Goal: Find specific fact: Find specific page/section

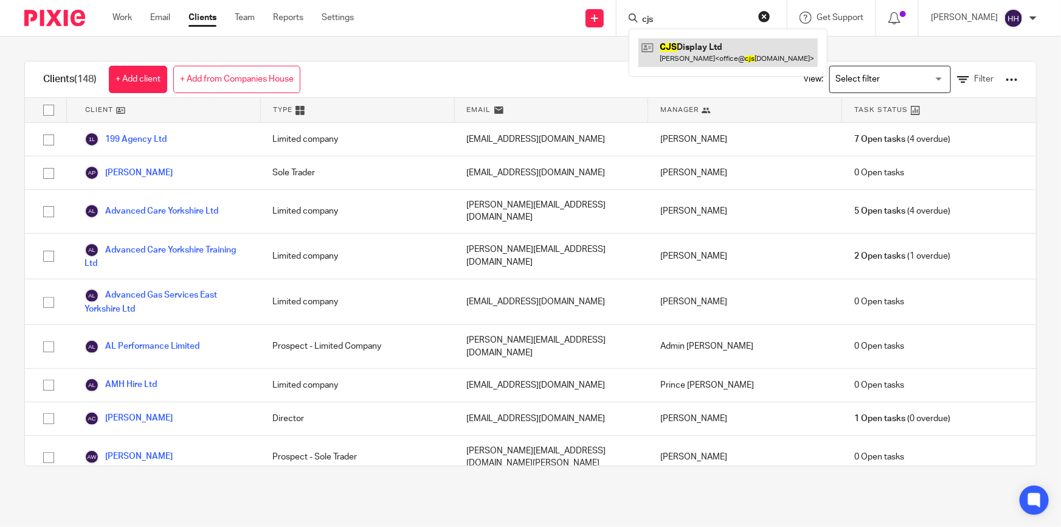
type input "cjs"
click at [708, 47] on link at bounding box center [728, 52] width 179 height 28
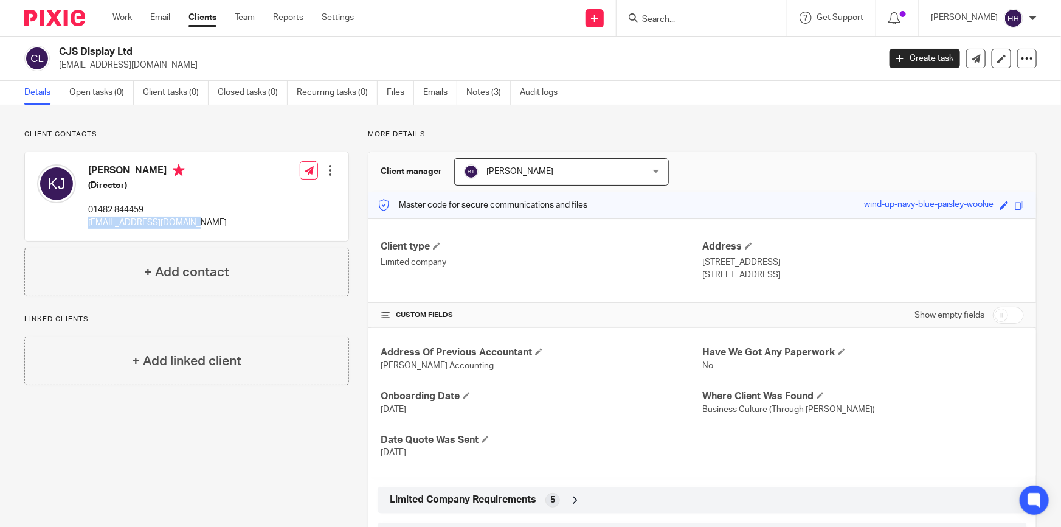
drag, startPoint x: 192, startPoint y: 220, endPoint x: 85, endPoint y: 223, distance: 107.1
click at [85, 223] on div "Kirstie Jackson (Director) 01482 844459 office@cjsdisplay.co.uk Edit contact Cr…" at bounding box center [187, 196] width 324 height 89
click at [445, 95] on link "Emails" at bounding box center [440, 93] width 34 height 24
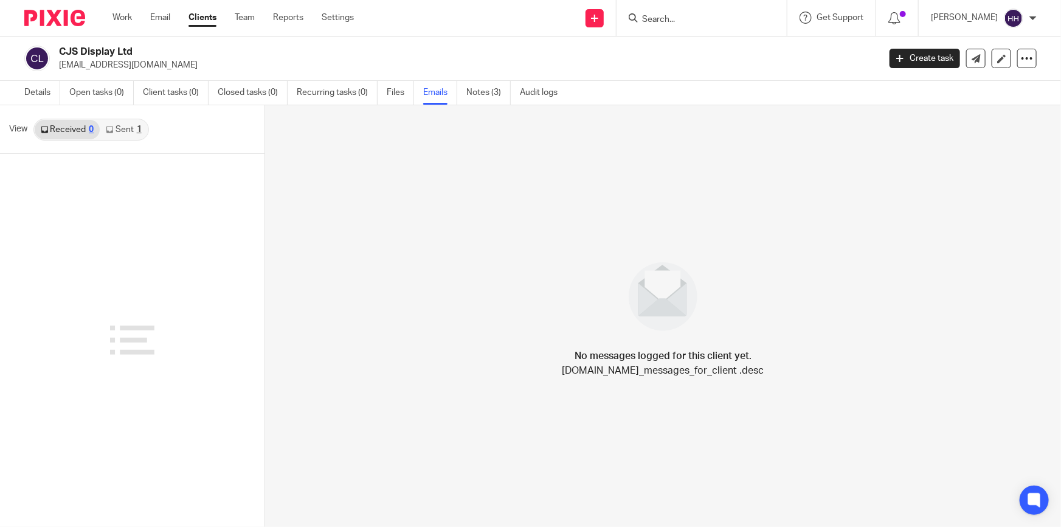
click at [128, 124] on link "Sent 1" at bounding box center [123, 129] width 47 height 19
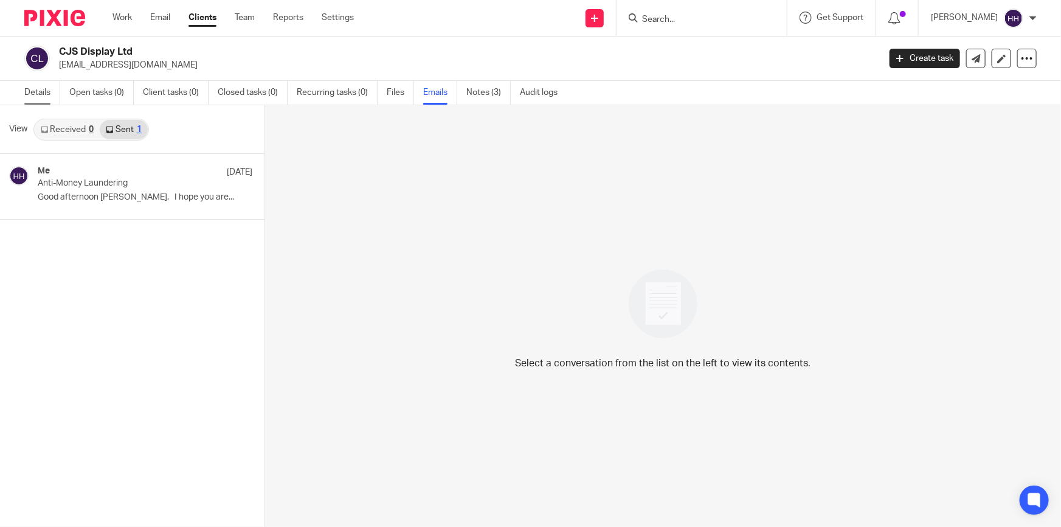
click at [41, 92] on link "Details" at bounding box center [42, 93] width 36 height 24
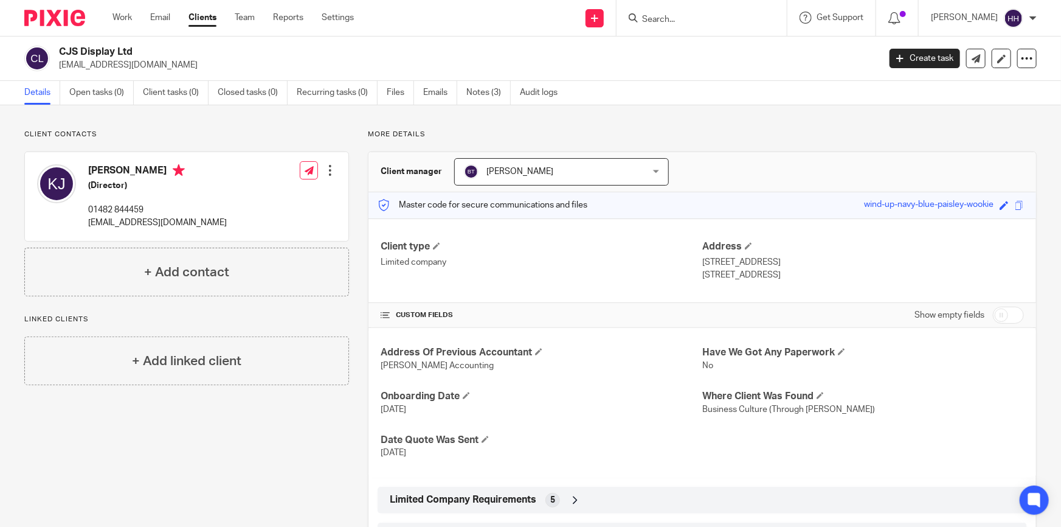
drag, startPoint x: 764, startPoint y: 275, endPoint x: 698, endPoint y: 266, distance: 66.3
click at [702, 266] on div "Address 11 Vine Close, Cottingham Hull, HU16 5RF" at bounding box center [863, 260] width 322 height 41
copy div "11 Vine Close, Cottingham Hull, HU16 5RF"
click at [669, 20] on input "Search" at bounding box center [695, 20] width 109 height 11
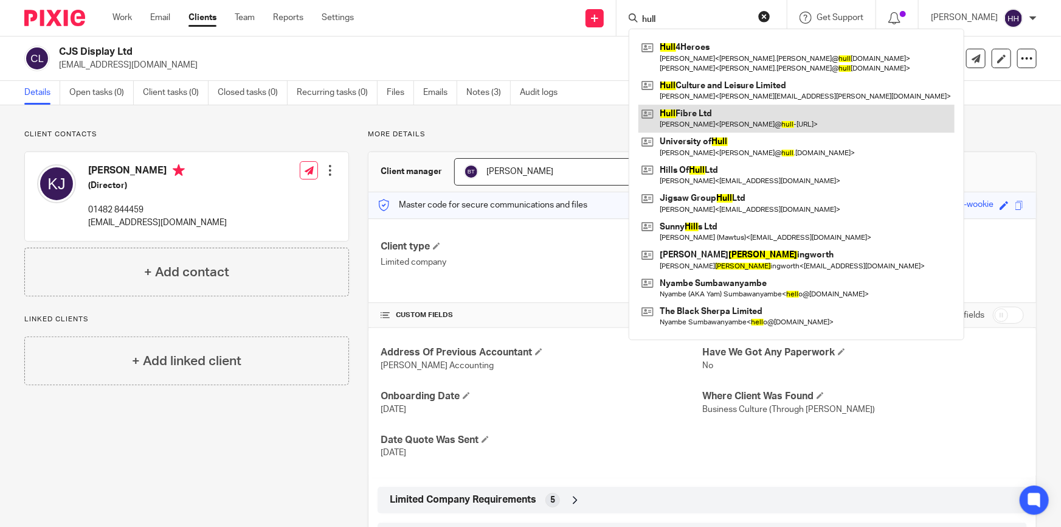
type input "hull"
click at [704, 111] on link at bounding box center [797, 119] width 316 height 28
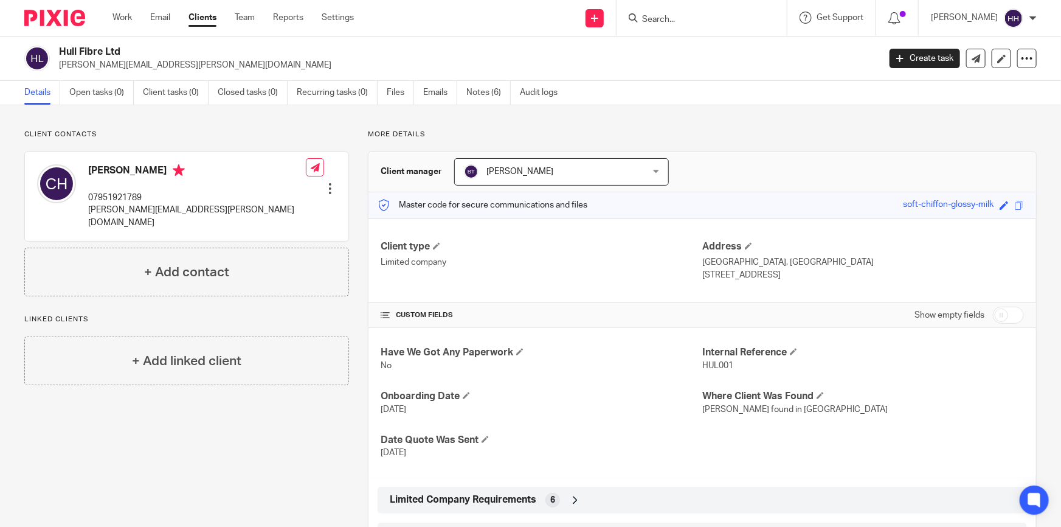
drag, startPoint x: 772, startPoint y: 275, endPoint x: 698, endPoint y: 266, distance: 74.8
click at [702, 266] on div "Address [GEOGRAPHIC_DATA], [GEOGRAPHIC_DATA] [STREET_ADDRESS]" at bounding box center [863, 260] width 322 height 41
copy div "[STREET_ADDRESS]"
click at [729, 23] on input "Search" at bounding box center [695, 20] width 109 height 11
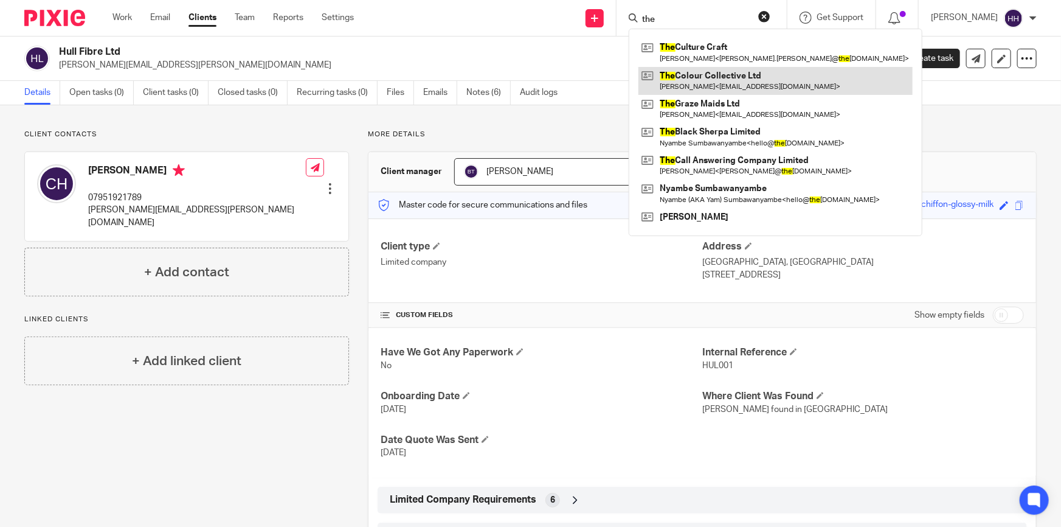
type input "the"
click at [740, 75] on link at bounding box center [776, 81] width 274 height 28
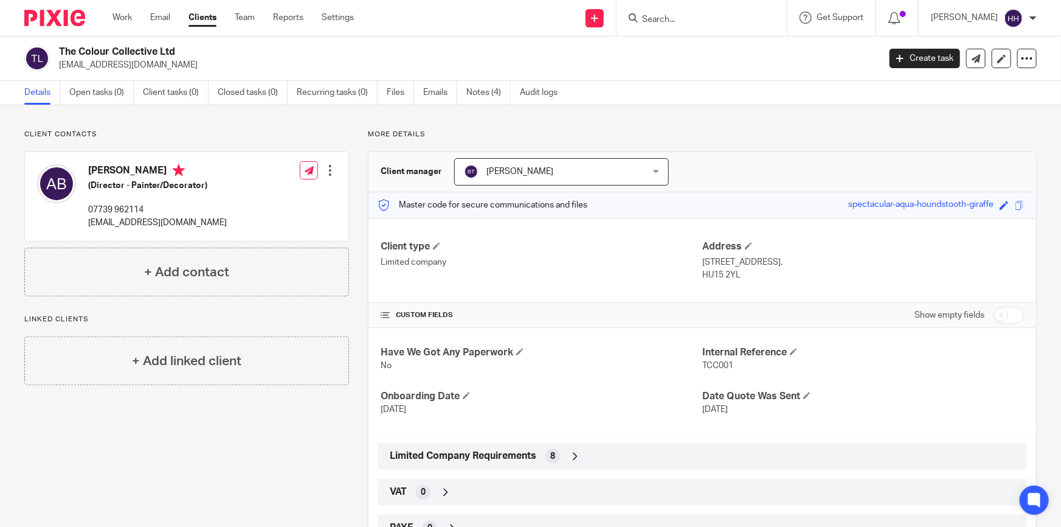
drag, startPoint x: 187, startPoint y: 48, endPoint x: 58, endPoint y: 47, distance: 128.9
click at [59, 47] on h2 "The Colour Collective Ltd" at bounding box center [384, 52] width 650 height 13
copy h2 "The Colour Collective Ltd"
click at [747, 280] on div "Client type Limited company Address 45 Geldart Avenue, South Cave, Brough, East…" at bounding box center [703, 260] width 668 height 85
drag, startPoint x: 734, startPoint y: 271, endPoint x: 699, endPoint y: 261, distance: 36.4
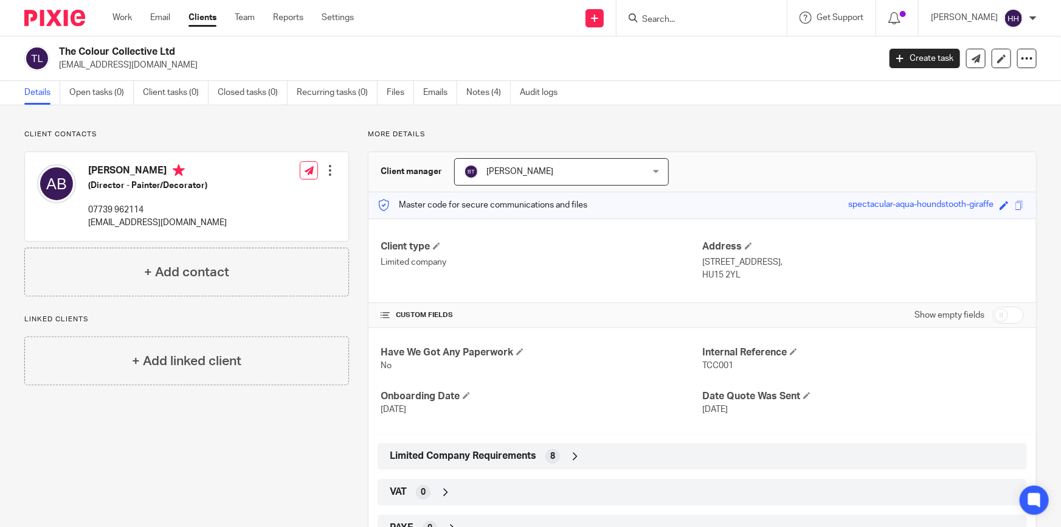
click at [702, 261] on div "Address 45 Geldart Avenue, South Cave, Brough, East Riding Of Yorkshire, HU15 2…" at bounding box center [863, 260] width 322 height 41
copy div "45 Geldart Avenue, South Cave, Brough, East Riding Of Yorkshire, HU15 2YL"
click at [707, 18] on input "Search" at bounding box center [695, 20] width 109 height 11
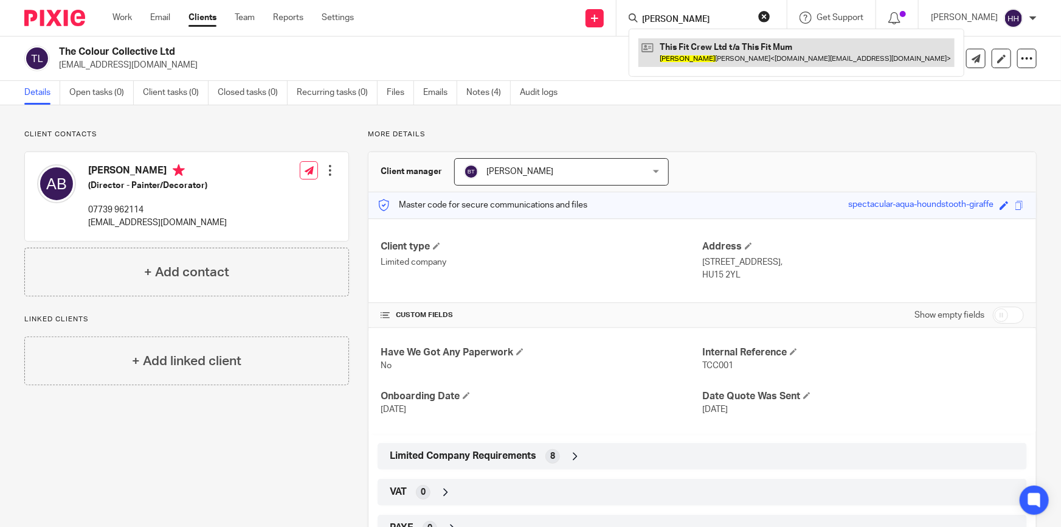
type input "lisa"
click at [707, 60] on link at bounding box center [797, 52] width 316 height 28
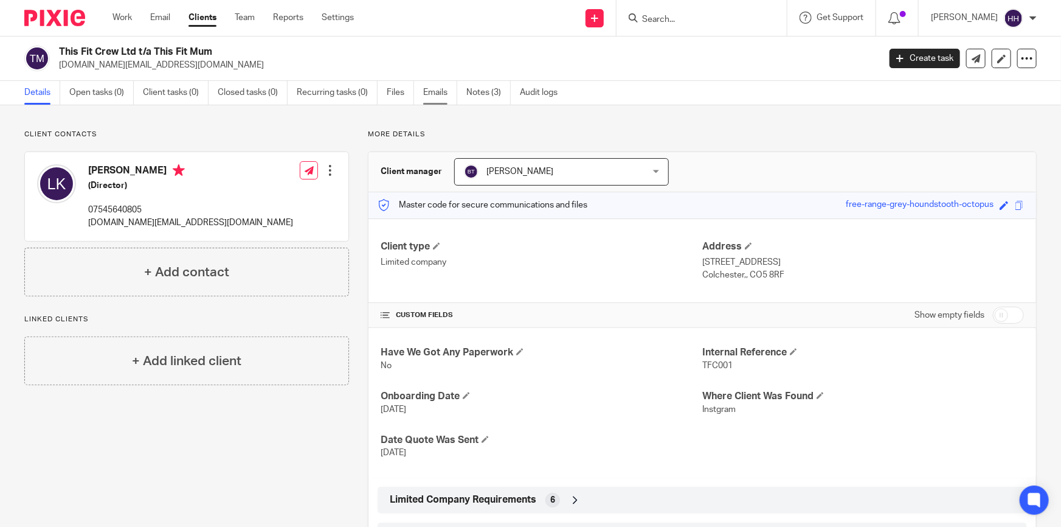
click at [428, 91] on link "Emails" at bounding box center [440, 93] width 34 height 24
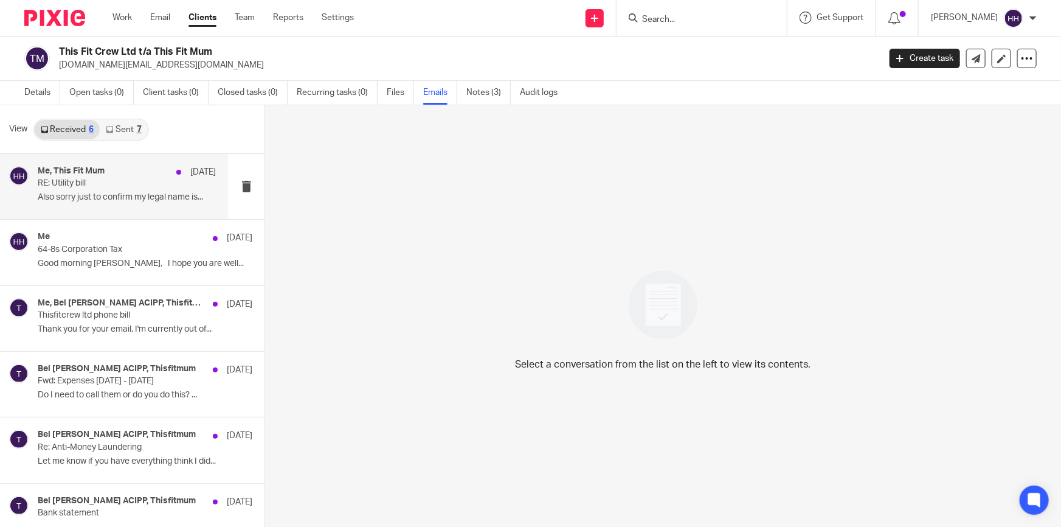
click at [140, 191] on div "Me, This Fit Mum 5 Aug RE: Utility bill Also sorry just to confirm my legal nam…" at bounding box center [127, 186] width 178 height 41
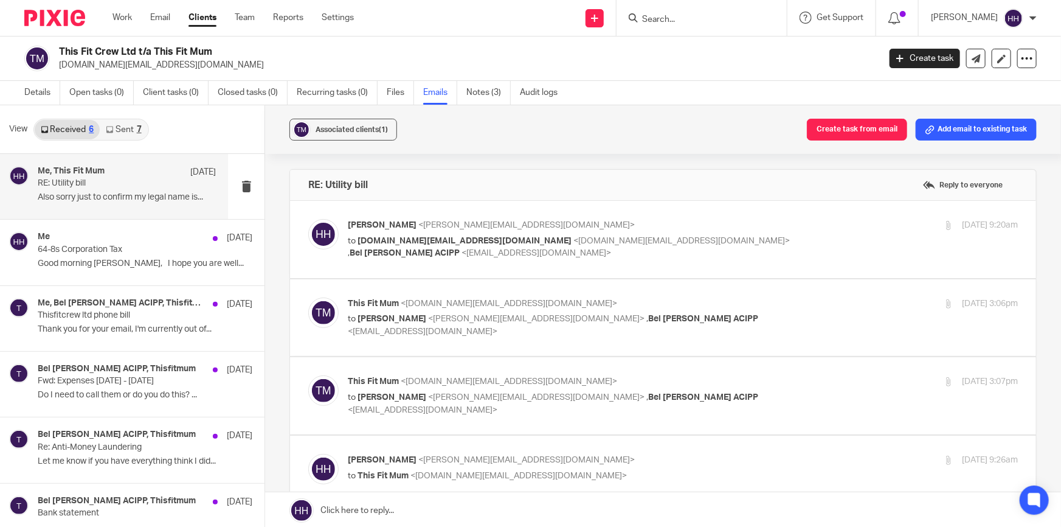
click at [794, 241] on div "Hannah Hart <hannah@turpinaccounting.co.uk> to thisfitmum.uk@gmail.com <thisfit…" at bounding box center [683, 239] width 670 height 41
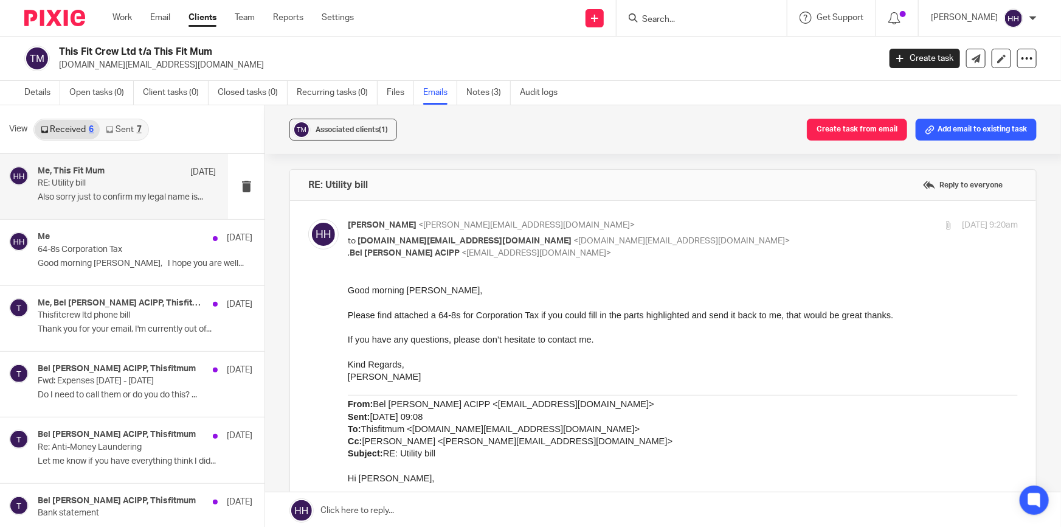
click at [794, 241] on div "Hannah Hart <hannah@turpinaccounting.co.uk> to thisfitmum.uk@gmail.com <thisfit…" at bounding box center [683, 239] width 670 height 41
checkbox input "false"
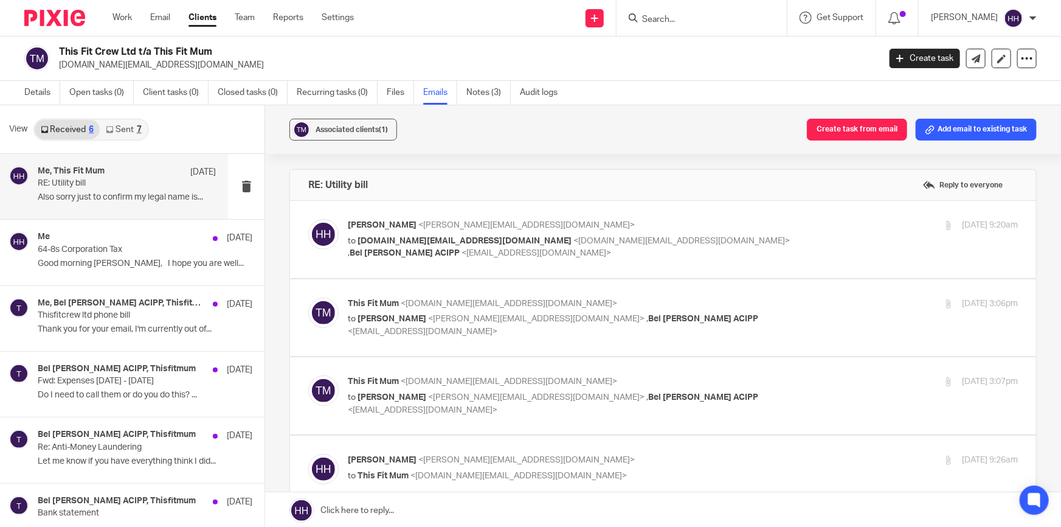
click at [769, 297] on p "This Fit Mum <thisfitmum.uk@gmail.com>" at bounding box center [571, 303] width 447 height 13
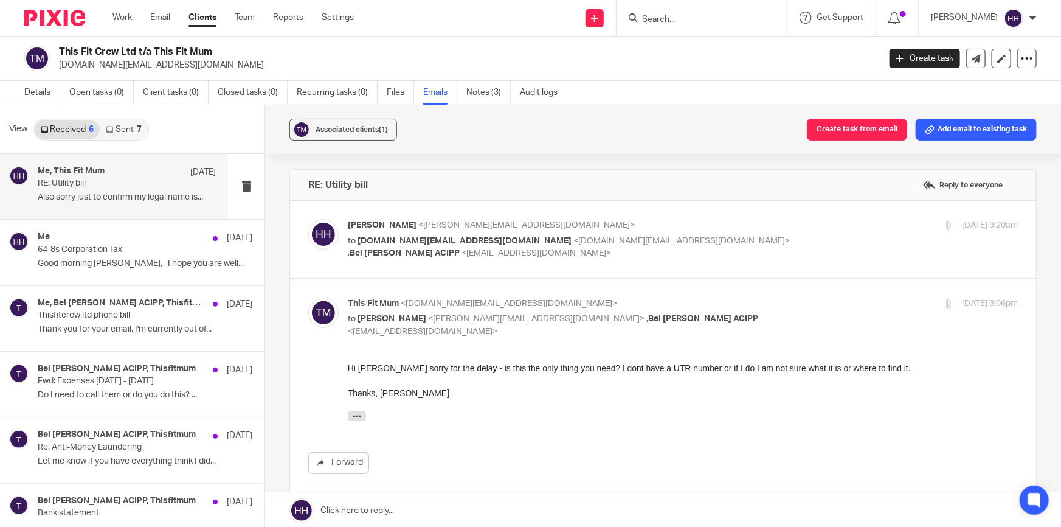
click at [769, 297] on p "This Fit Mum <thisfitmum.uk@gmail.com>" at bounding box center [571, 303] width 447 height 13
checkbox input "false"
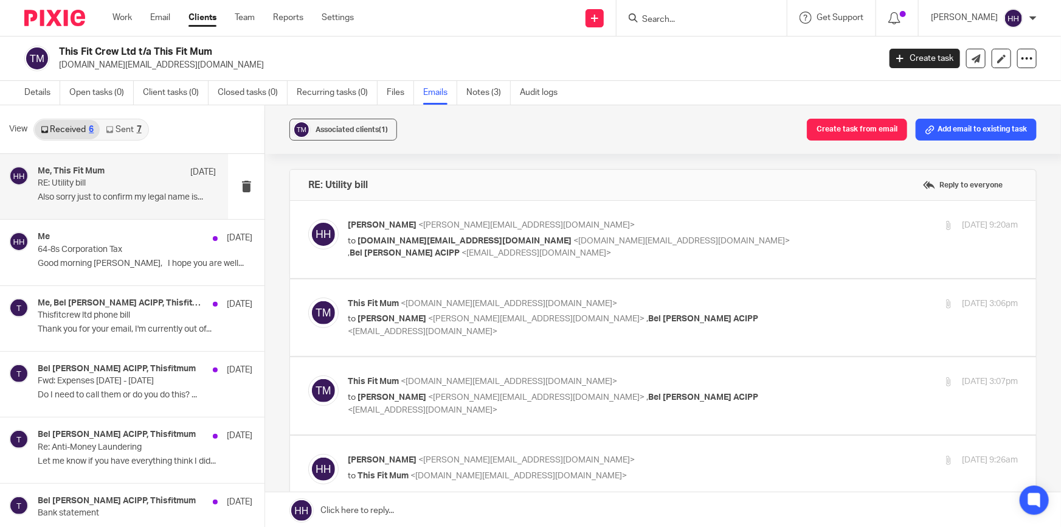
click at [747, 379] on p "This Fit Mum <thisfitmum.uk@gmail.com>" at bounding box center [571, 381] width 447 height 13
checkbox input "true"
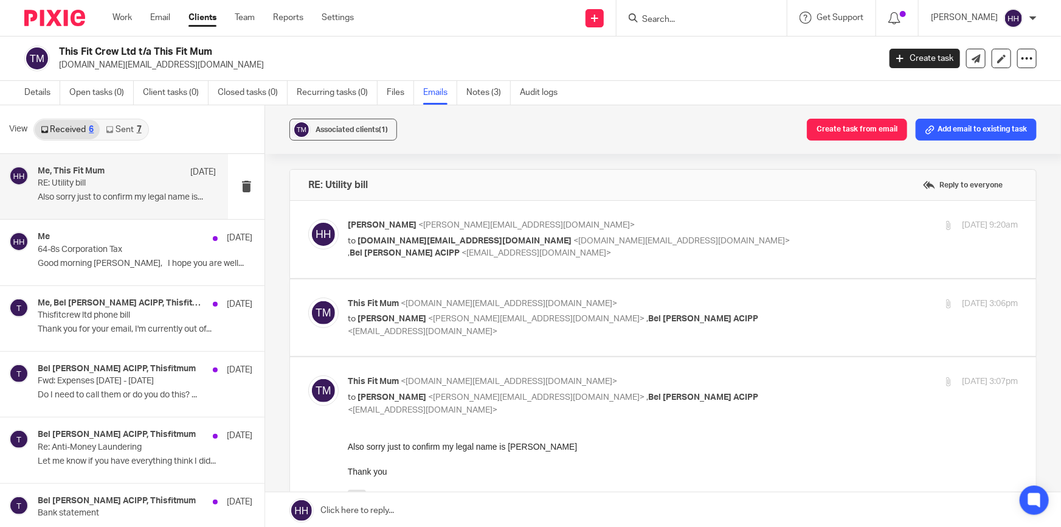
scroll to position [110, 0]
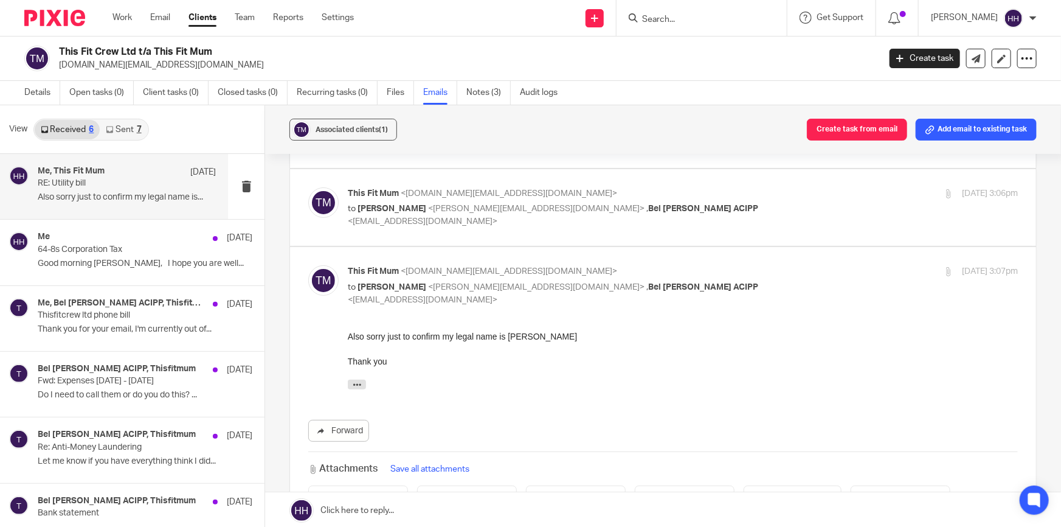
drag, startPoint x: 525, startPoint y: 333, endPoint x: 569, endPoint y: 334, distance: 43.8
click at [569, 334] on div "Also sorry just to confirm my legal name is Lisa Miller-Kirwan Thank you" at bounding box center [683, 348] width 670 height 37
click at [569, 336] on div "Also sorry just to confirm my legal name is Lisa Miller-Kirwan Thank you" at bounding box center [683, 348] width 670 height 37
drag, startPoint x: 573, startPoint y: 338, endPoint x: 522, endPoint y: 338, distance: 51.1
click at [522, 338] on div "Also sorry just to confirm my legal name is Lisa Miller-Kirwan Thank you" at bounding box center [683, 348] width 670 height 37
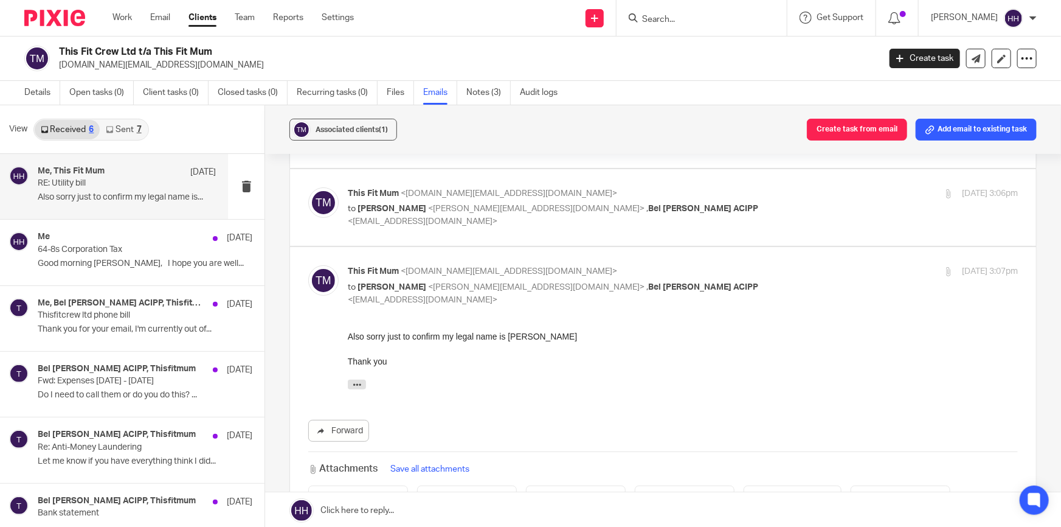
copy div "Miller-Kirwan"
click at [30, 95] on link "Details" at bounding box center [42, 93] width 36 height 24
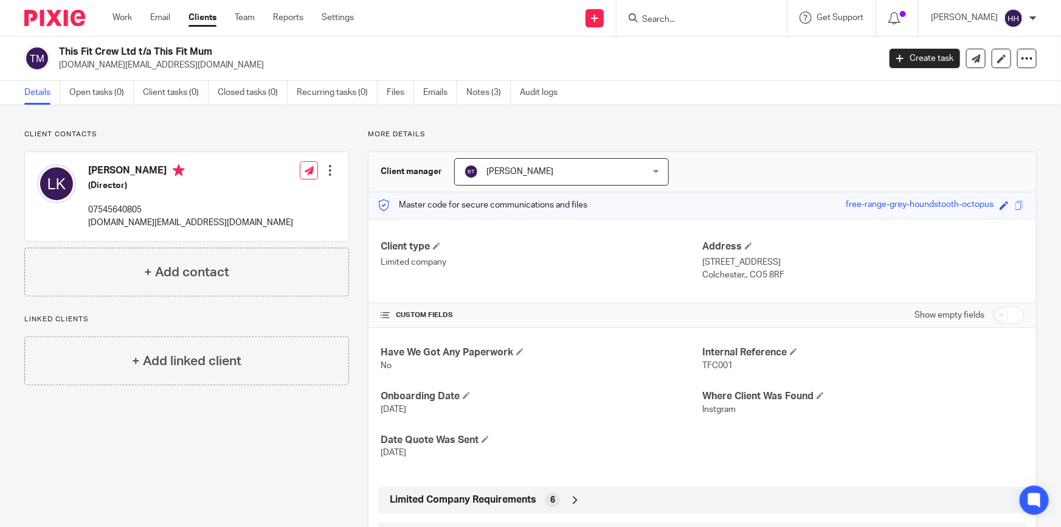
drag, startPoint x: 765, startPoint y: 277, endPoint x: 696, endPoint y: 266, distance: 69.5
click at [696, 266] on div "Client type Limited company Address [STREET_ADDRESS] [STREET_ADDRESS]" at bounding box center [703, 260] width 668 height 85
click at [705, 265] on p "[STREET_ADDRESS]" at bounding box center [863, 262] width 322 height 12
drag, startPoint x: 699, startPoint y: 261, endPoint x: 782, endPoint y: 271, distance: 83.3
click at [782, 271] on div "Address [STREET_ADDRESS] [STREET_ADDRESS]" at bounding box center [863, 260] width 322 height 41
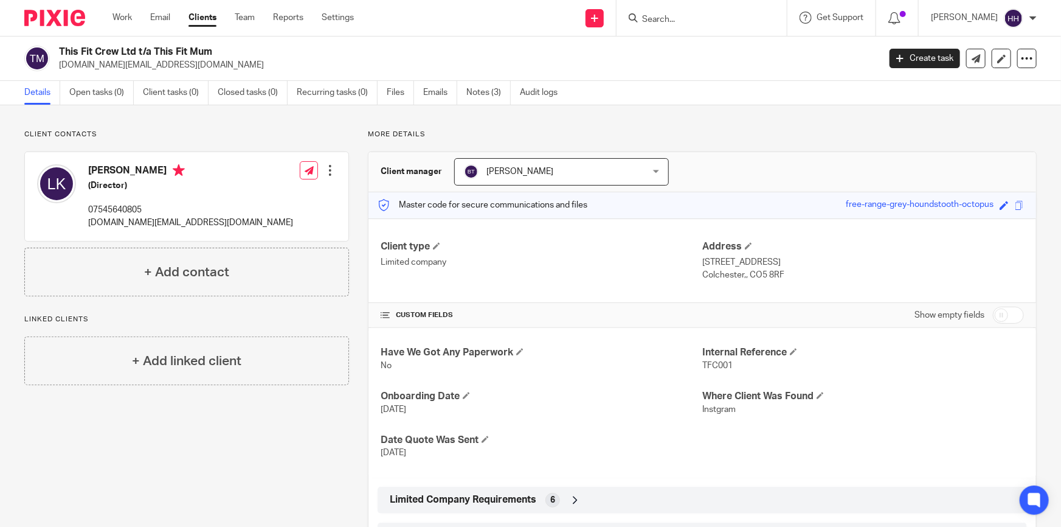
drag, startPoint x: 767, startPoint y: 269, endPoint x: 797, endPoint y: 275, distance: 30.3
click at [797, 275] on p "Colchester,, CO5 8RF" at bounding box center [863, 275] width 322 height 12
click at [859, 272] on div "Address [STREET_ADDRESS] [STREET_ADDRESS]" at bounding box center [863, 260] width 322 height 41
click at [795, 281] on div "Client type Limited company Address [STREET_ADDRESS] [STREET_ADDRESS]" at bounding box center [703, 260] width 668 height 85
drag, startPoint x: 778, startPoint y: 272, endPoint x: 698, endPoint y: 259, distance: 81.9
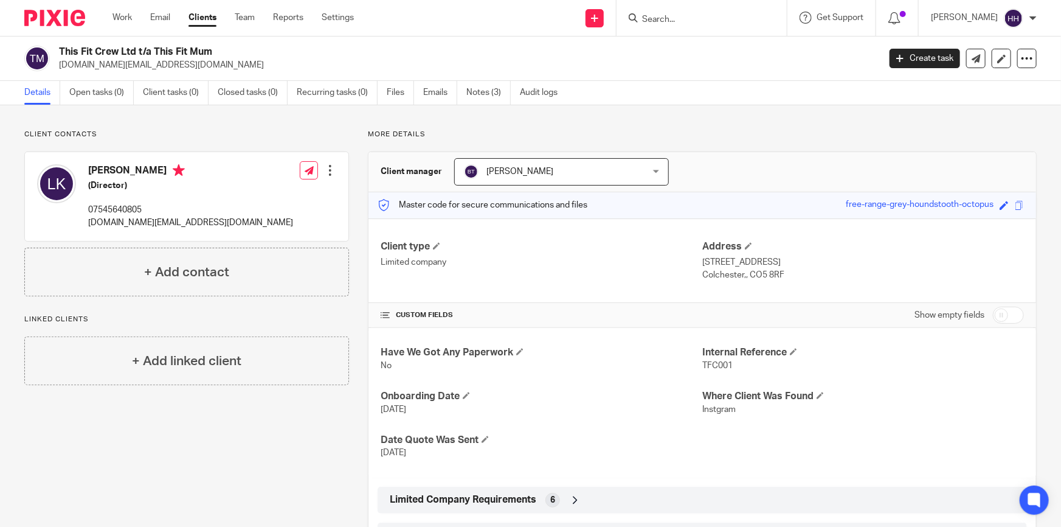
click at [702, 259] on div "Address [STREET_ADDRESS] [STREET_ADDRESS]" at bounding box center [863, 260] width 322 height 41
copy div "[STREET_ADDRESS]"
click at [712, 15] on input "Search" at bounding box center [695, 20] width 109 height 11
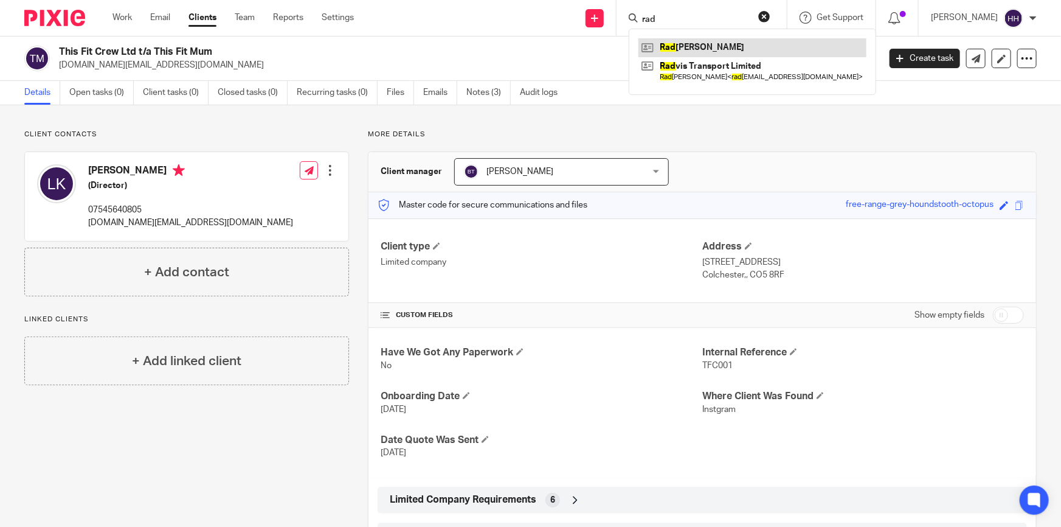
type input "rad"
click at [707, 44] on link at bounding box center [753, 47] width 228 height 18
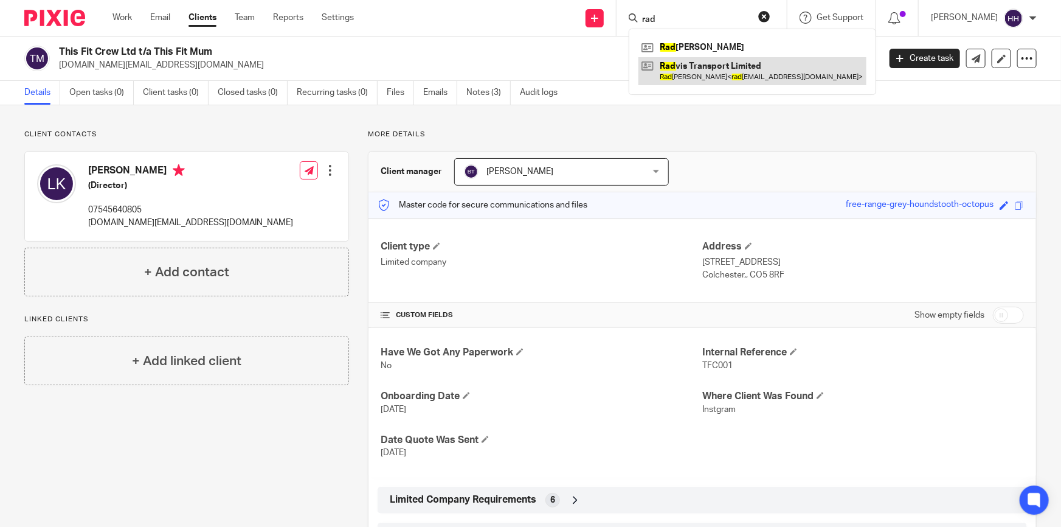
click at [708, 61] on link at bounding box center [753, 71] width 228 height 28
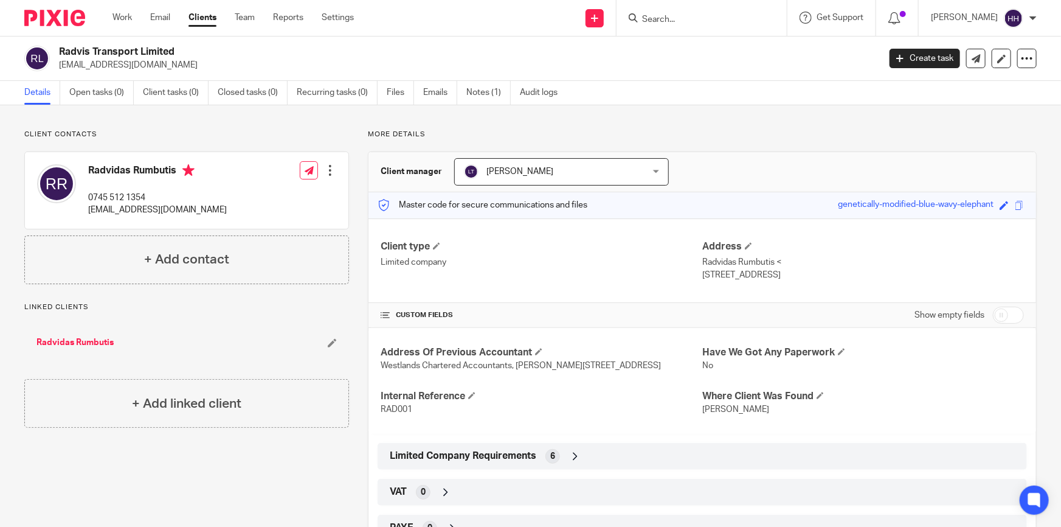
drag, startPoint x: 88, startPoint y: 169, endPoint x: 130, endPoint y: 169, distance: 42.0
click at [130, 169] on h4 "Radvidas Rumbutis" at bounding box center [157, 171] width 139 height 15
copy h4 "Radvidas"
drag, startPoint x: 168, startPoint y: 172, endPoint x: 185, endPoint y: 167, distance: 17.1
click at [168, 172] on h4 "Radvidas Rumbutis" at bounding box center [157, 171] width 139 height 15
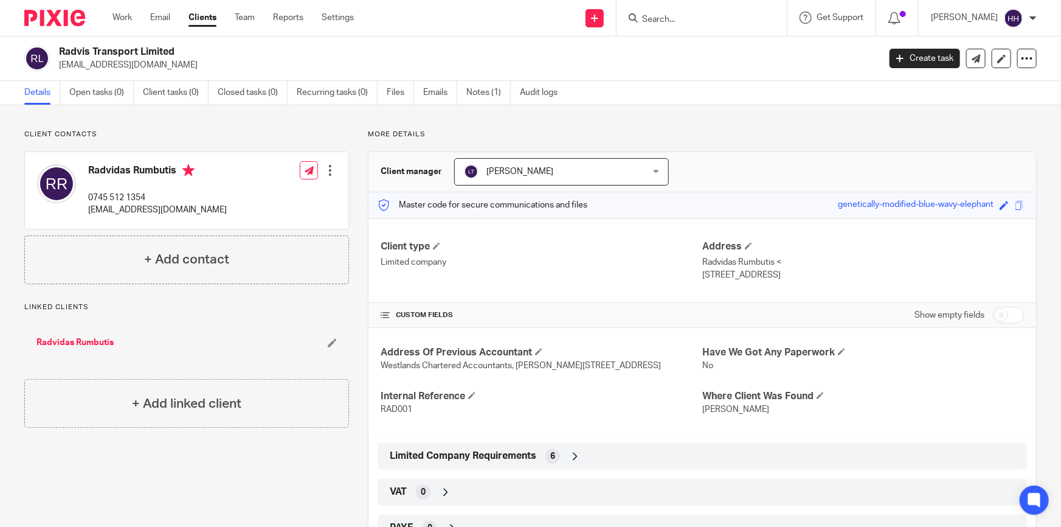
drag, startPoint x: 176, startPoint y: 167, endPoint x: 135, endPoint y: 171, distance: 41.6
click at [135, 171] on h4 "Radvidas Rumbutis" at bounding box center [157, 171] width 139 height 15
copy h4 "Rumbutis"
drag, startPoint x: 181, startPoint y: 52, endPoint x: 59, endPoint y: 46, distance: 121.8
click at [59, 46] on h2 "Radvis Transport Limited" at bounding box center [384, 52] width 650 height 13
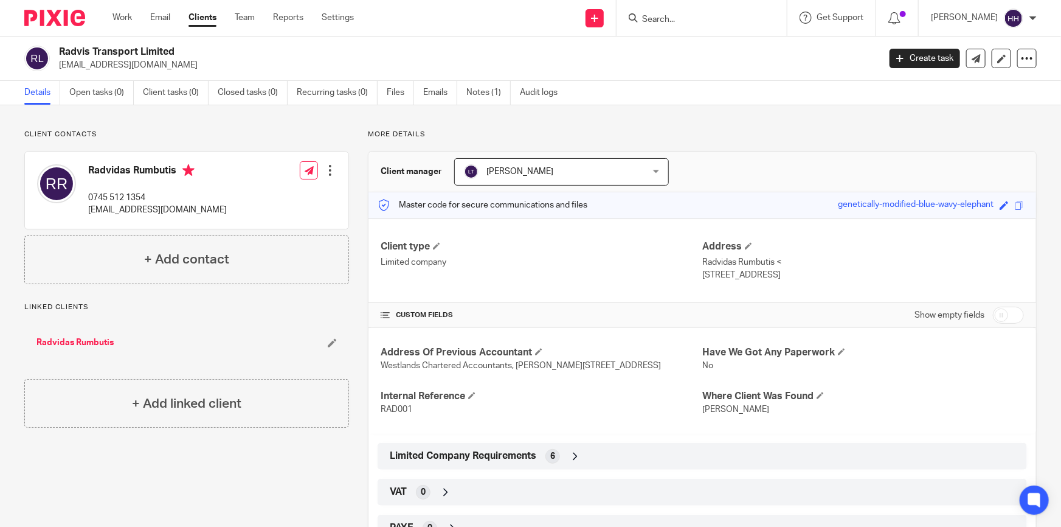
copy h2 "Radvis Transport Limited"
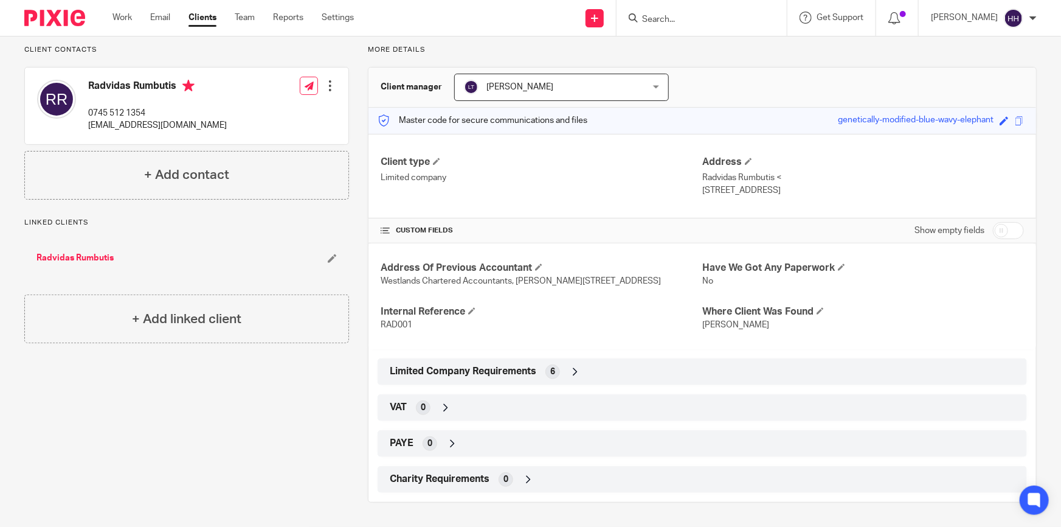
click at [562, 363] on div "Limited Company Requirements 6" at bounding box center [702, 371] width 631 height 21
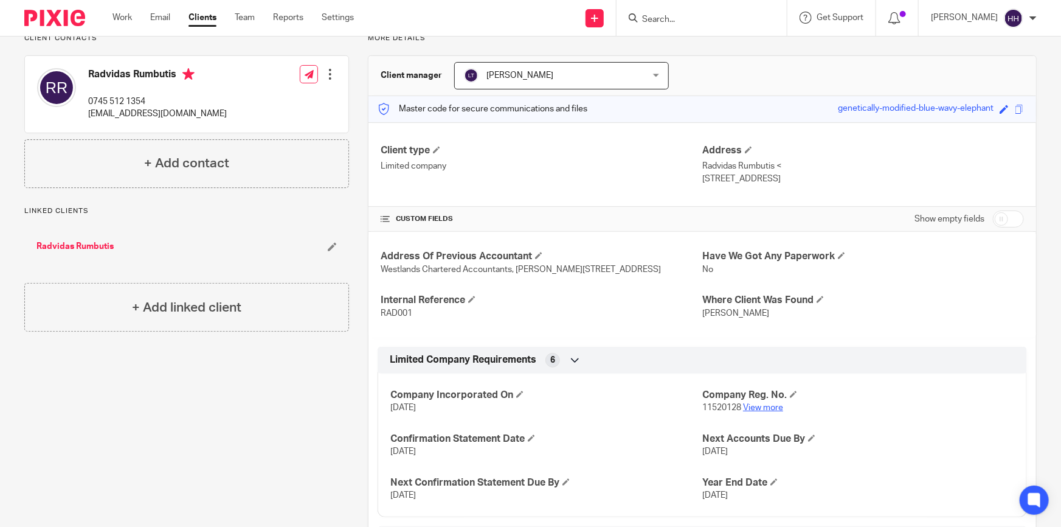
click at [759, 412] on link "View more" at bounding box center [763, 407] width 40 height 9
click at [689, 16] on input "Search" at bounding box center [695, 20] width 109 height 11
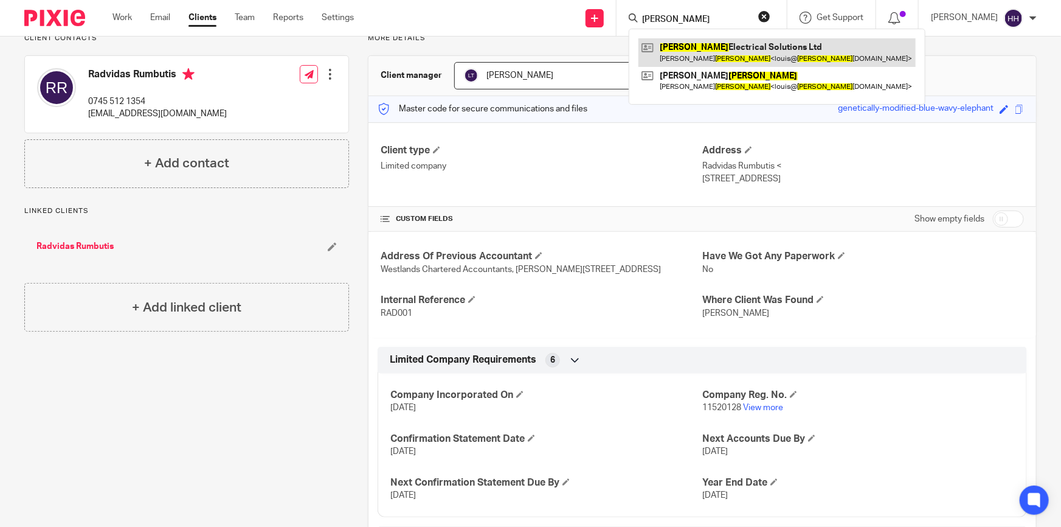
type input "YATES"
click at [693, 48] on link at bounding box center [777, 52] width 277 height 28
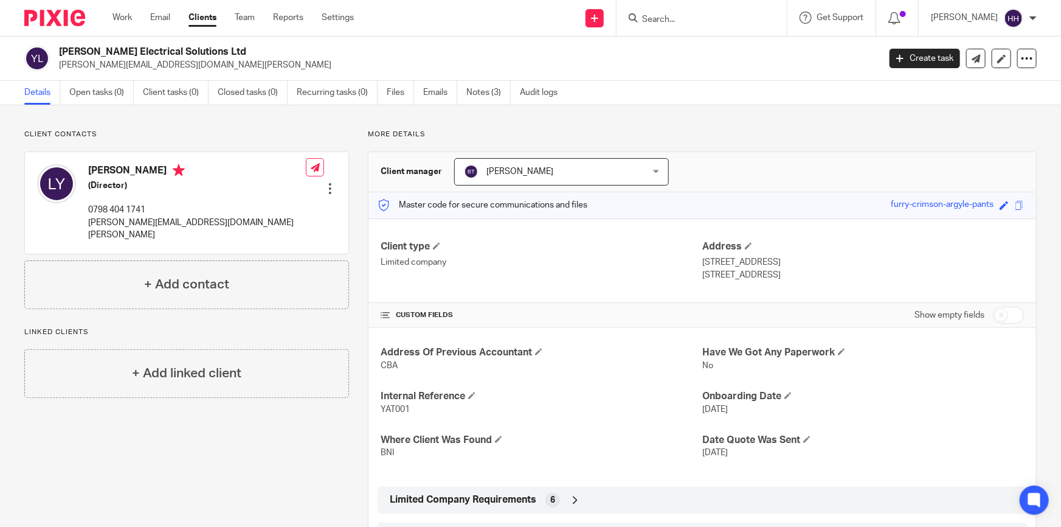
drag, startPoint x: 210, startPoint y: 50, endPoint x: 50, endPoint y: 50, distance: 159.9
click at [48, 51] on div "[PERSON_NAME] Electrical Solutions Ltd [PERSON_NAME][EMAIL_ADDRESS][DOMAIN_NAME…" at bounding box center [447, 59] width 847 height 26
copy div "[PERSON_NAME] Electrical Solutions Ltd"
click at [770, 249] on h4 "Address" at bounding box center [863, 246] width 322 height 13
drag, startPoint x: 767, startPoint y: 278, endPoint x: 694, endPoint y: 265, distance: 74.1
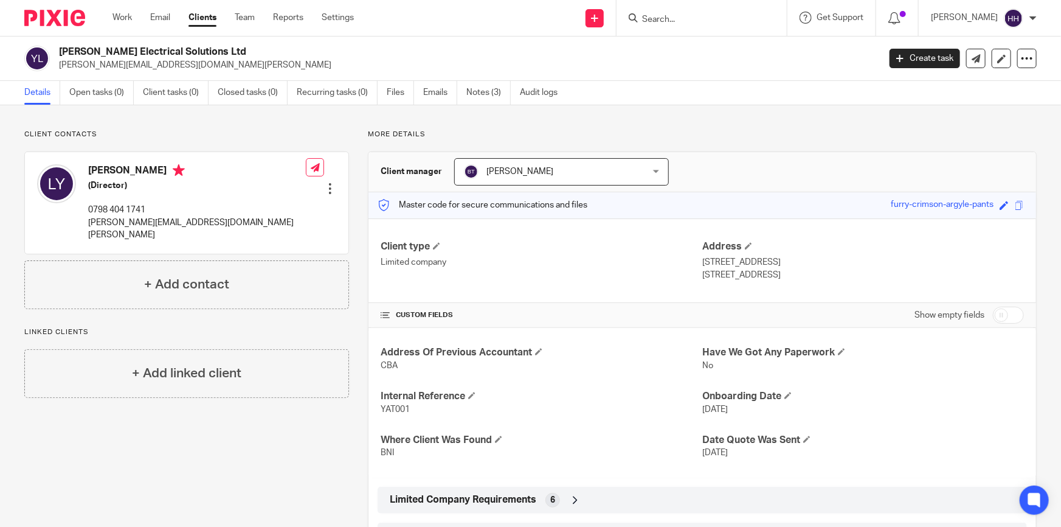
click at [694, 265] on div "Client type Limited company Address [STREET_ADDRESS] [STREET_ADDRESS]" at bounding box center [703, 260] width 668 height 85
click at [707, 265] on p "[STREET_ADDRESS]" at bounding box center [863, 262] width 322 height 12
drag, startPoint x: 698, startPoint y: 262, endPoint x: 737, endPoint y: 272, distance: 40.3
click at [758, 278] on div "Address [STREET_ADDRESS] [STREET_ADDRESS]" at bounding box center [863, 260] width 322 height 41
copy div "[STREET_ADDRESS]"
